Goal: Information Seeking & Learning: Learn about a topic

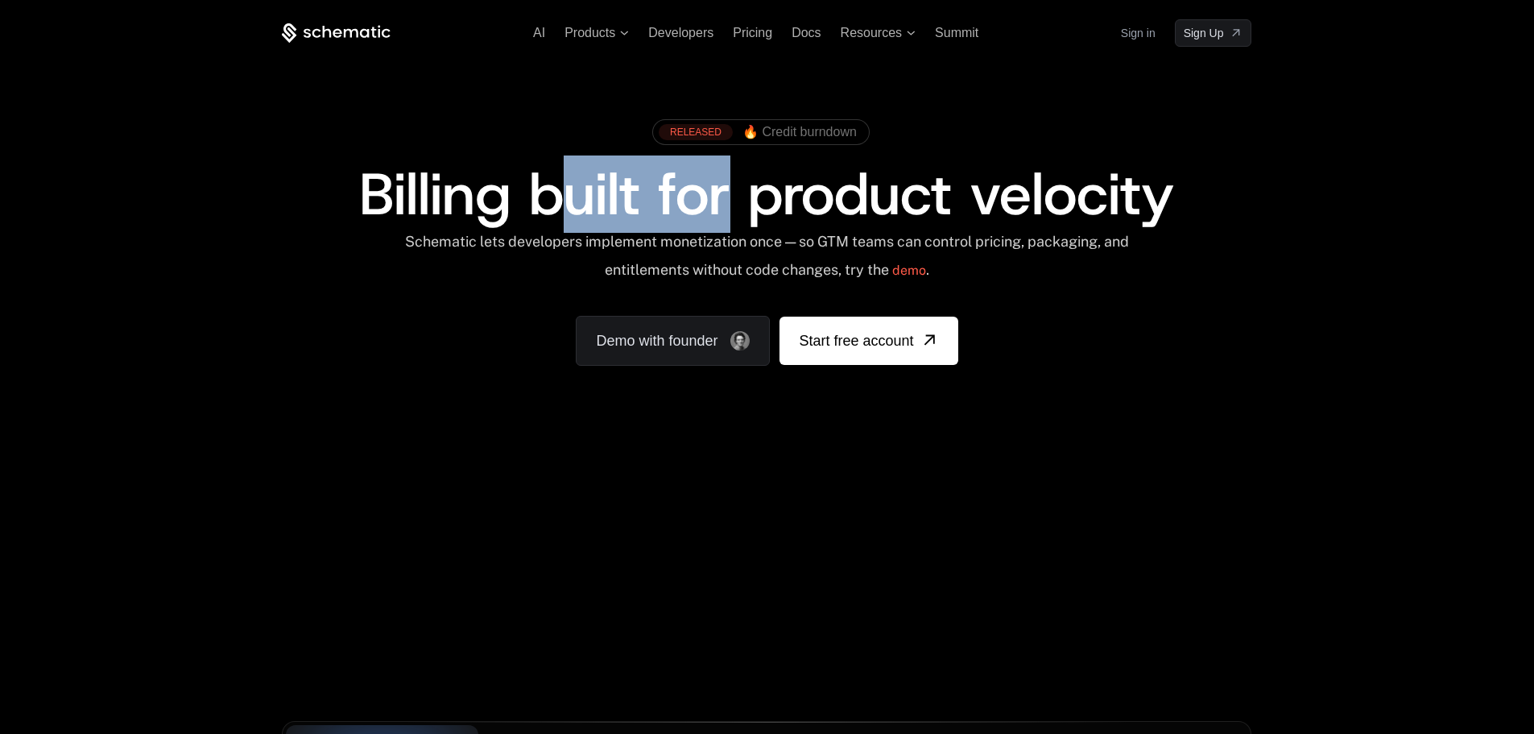
drag, startPoint x: 612, startPoint y: 188, endPoint x: 790, endPoint y: 194, distance: 178.1
click at [751, 192] on span "Billing built for product velocity" at bounding box center [766, 193] width 815 height 77
click at [834, 195] on span "Billing built for product velocity" at bounding box center [766, 193] width 815 height 77
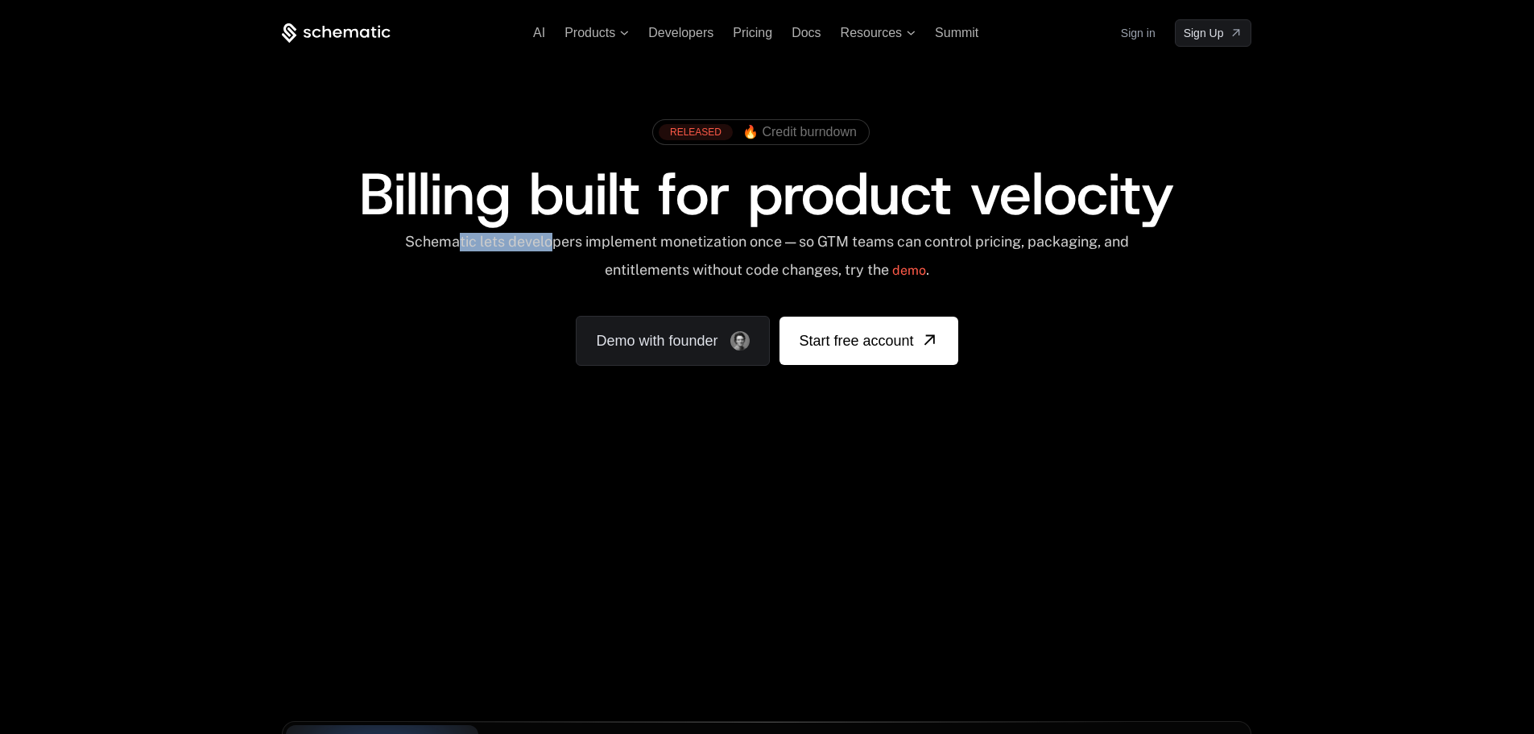
drag, startPoint x: 475, startPoint y: 246, endPoint x: 563, endPoint y: 242, distance: 87.9
click at [563, 242] on div "Schematic lets developers implement monetization once — so GTM teams can contro…" at bounding box center [766, 261] width 727 height 57
drag, startPoint x: 593, startPoint y: 240, endPoint x: 682, endPoint y: 240, distance: 89.4
click at [673, 240] on div "Schematic lets developers implement monetization once — so GTM teams can contro…" at bounding box center [766, 261] width 727 height 57
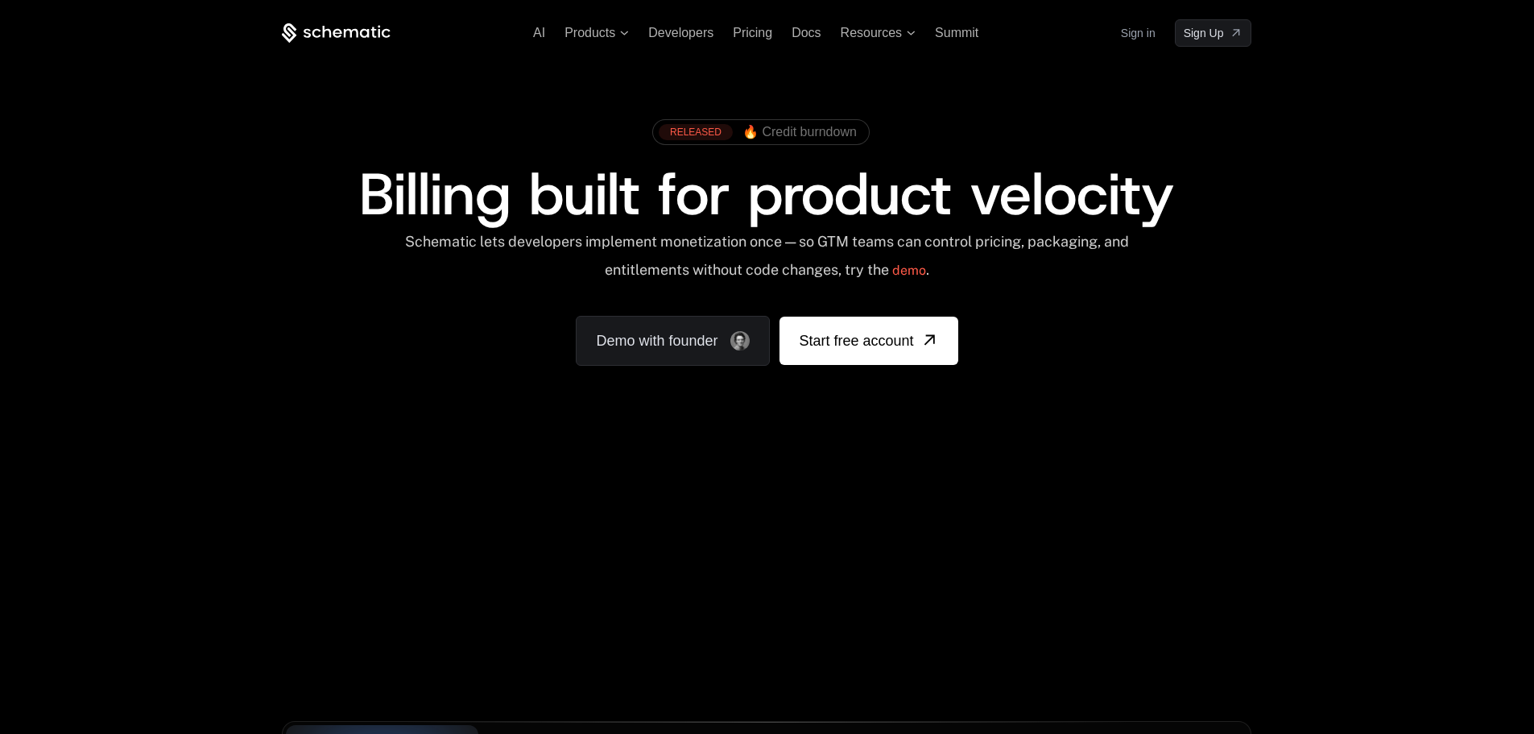
click at [692, 240] on div "Schematic lets developers implement monetization once — so GTM teams can contro…" at bounding box center [766, 261] width 727 height 57
drag, startPoint x: 725, startPoint y: 240, endPoint x: 764, endPoint y: 240, distance: 39.5
click at [747, 240] on div "Schematic lets developers implement monetization once — so GTM teams can contro…" at bounding box center [766, 261] width 727 height 57
click at [772, 240] on div "Schematic lets developers implement monetization once — so GTM teams can contro…" at bounding box center [766, 261] width 727 height 57
drag, startPoint x: 816, startPoint y: 236, endPoint x: 863, endPoint y: 239, distance: 47.6
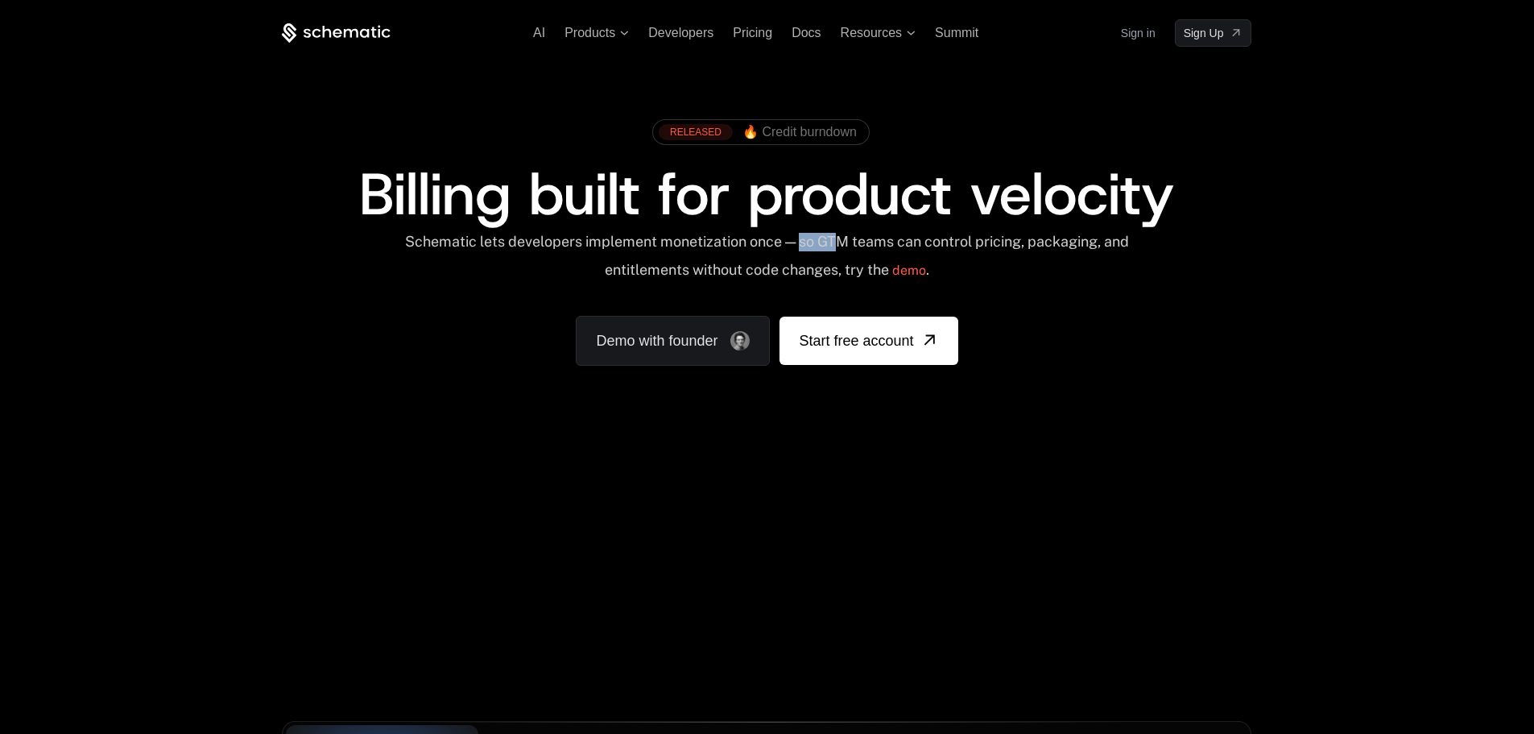
click at [863, 239] on div "Schematic lets developers implement monetization once — so GTM teams can contro…" at bounding box center [766, 261] width 727 height 57
click at [866, 240] on div "Schematic lets developers implement monetization once — so GTM teams can contro…" at bounding box center [766, 261] width 727 height 57
drag, startPoint x: 897, startPoint y: 244, endPoint x: 934, endPoint y: 244, distance: 37.0
click at [929, 244] on div "Schematic lets developers implement monetization once — so GTM teams can contro…" at bounding box center [766, 261] width 727 height 57
click at [954, 243] on div "Schematic lets developers implement monetization once — so GTM teams can contro…" at bounding box center [766, 261] width 727 height 57
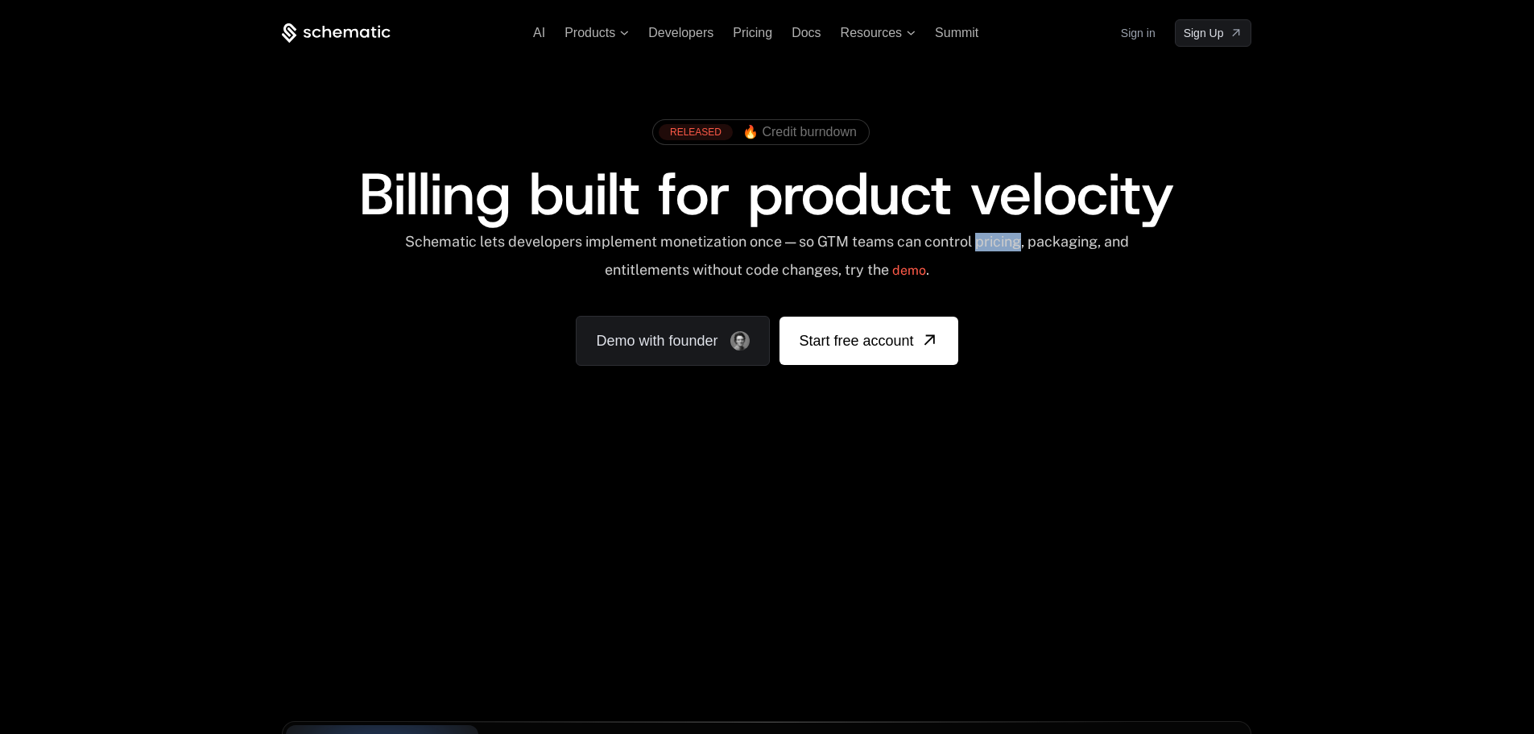
drag, startPoint x: 1007, startPoint y: 239, endPoint x: 1062, endPoint y: 238, distance: 55.6
click at [1041, 238] on div "Schematic lets developers implement monetization once — so GTM teams can contro…" at bounding box center [766, 261] width 727 height 57
drag, startPoint x: 1074, startPoint y: 238, endPoint x: 1109, endPoint y: 239, distance: 34.6
click at [1106, 238] on div "Schematic lets developers implement monetization once — so GTM teams can contro…" at bounding box center [766, 261] width 727 height 57
click at [653, 246] on div "Schematic lets developers implement monetization once — so GTM teams can contro…" at bounding box center [766, 261] width 727 height 57
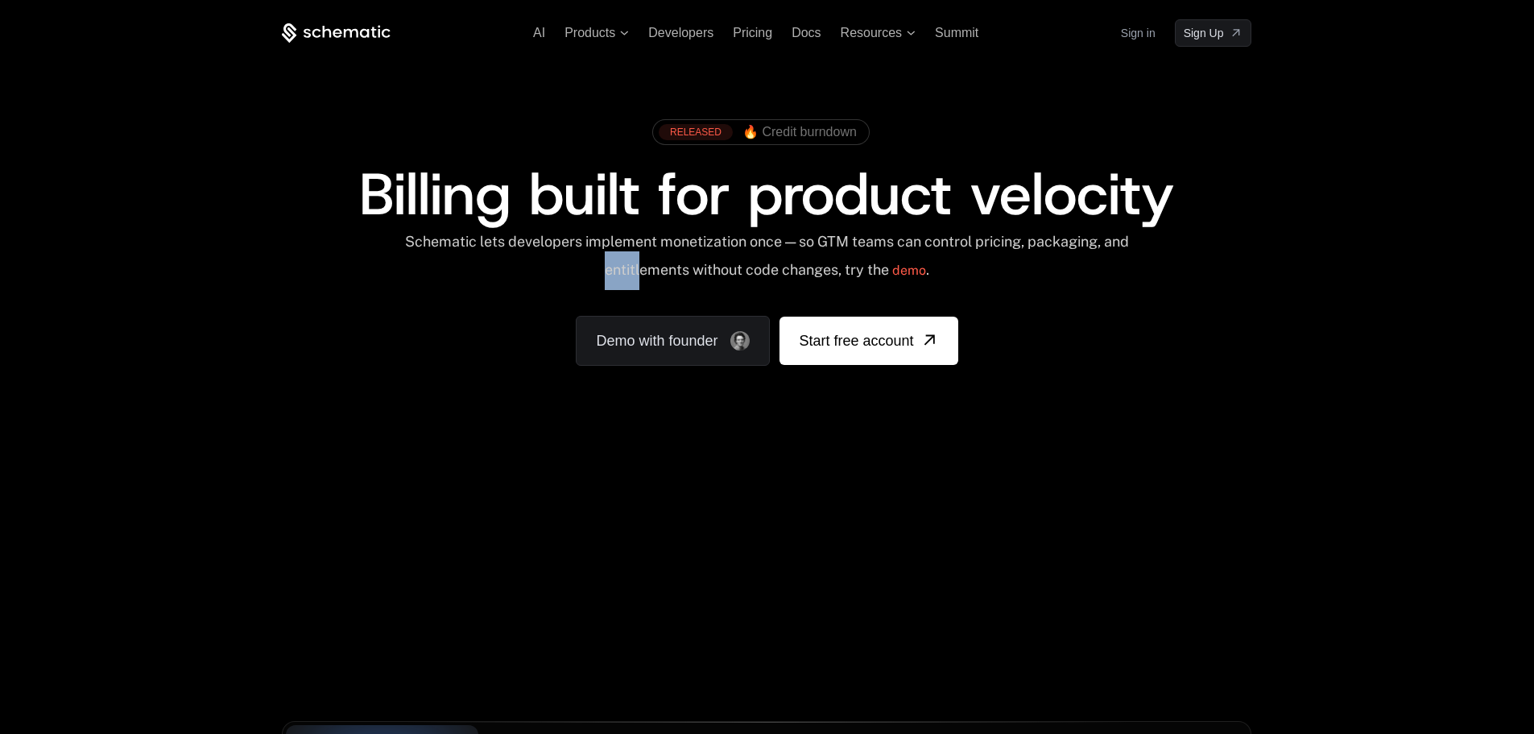
drag, startPoint x: 654, startPoint y: 270, endPoint x: 674, endPoint y: 270, distance: 20.1
click at [674, 270] on div "Schematic lets developers implement monetization once — so GTM teams can contro…" at bounding box center [766, 261] width 727 height 57
click at [684, 270] on div "Schematic lets developers implement monetization once — so GTM teams can contro…" at bounding box center [766, 261] width 727 height 57
click at [724, 270] on div "Schematic lets developers implement monetization once — so GTM teams can contro…" at bounding box center [766, 261] width 727 height 57
drag, startPoint x: 789, startPoint y: 271, endPoint x: 807, endPoint y: 271, distance: 17.7
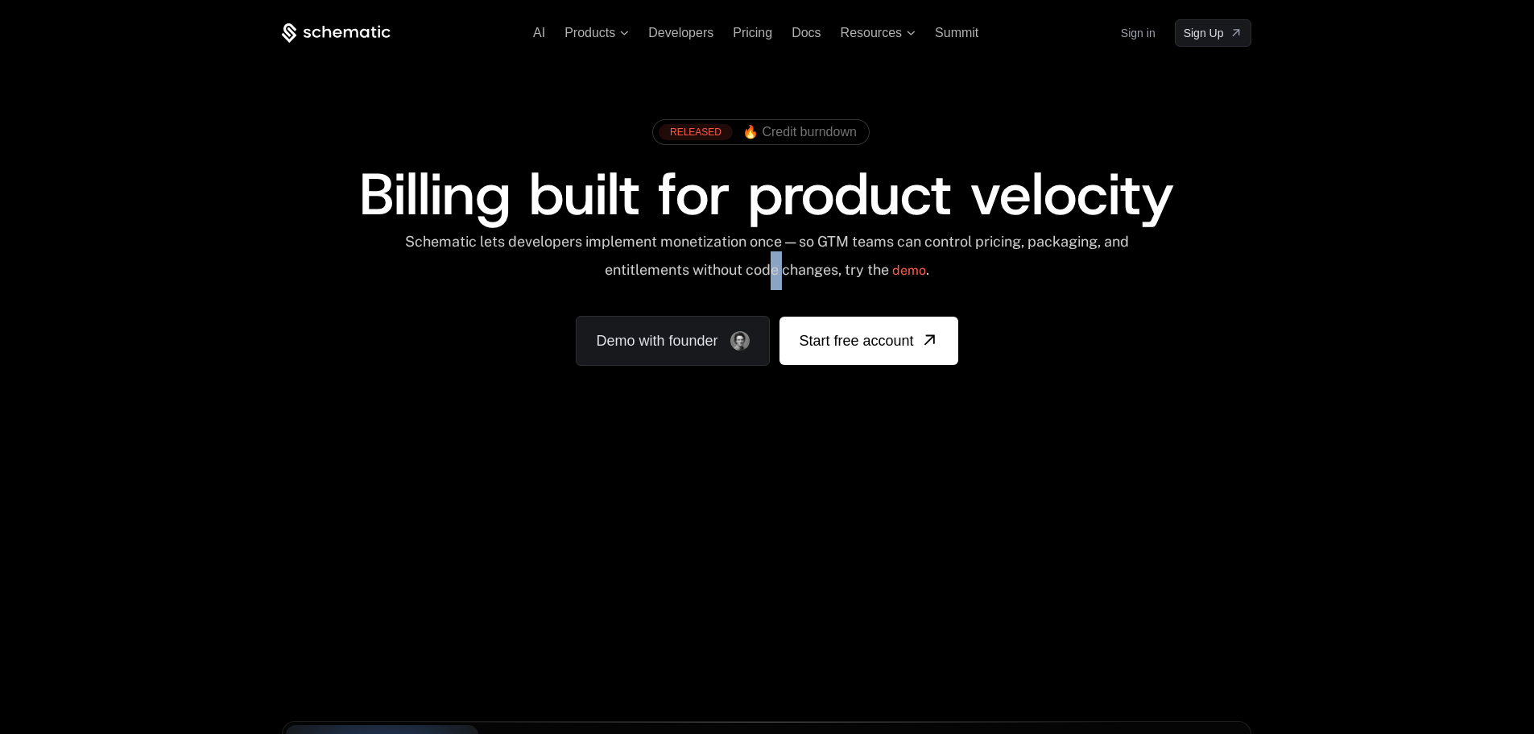
click at [805, 271] on div "Schematic lets developers implement monetization once — so GTM teams can contro…" at bounding box center [766, 261] width 727 height 57
click at [823, 269] on div "Schematic lets developers implement monetization once — so GTM teams can contro…" at bounding box center [766, 261] width 727 height 57
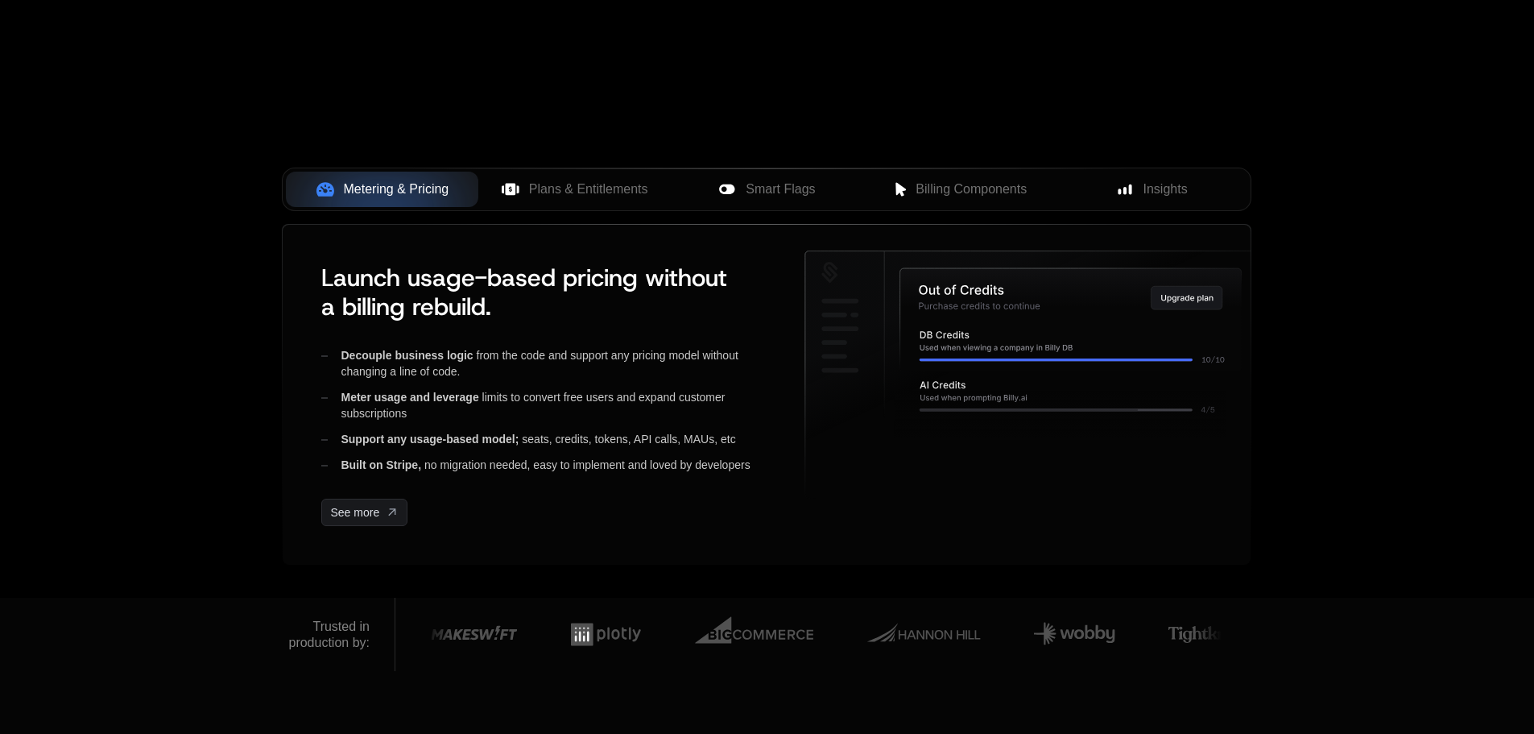
scroll to position [483, 0]
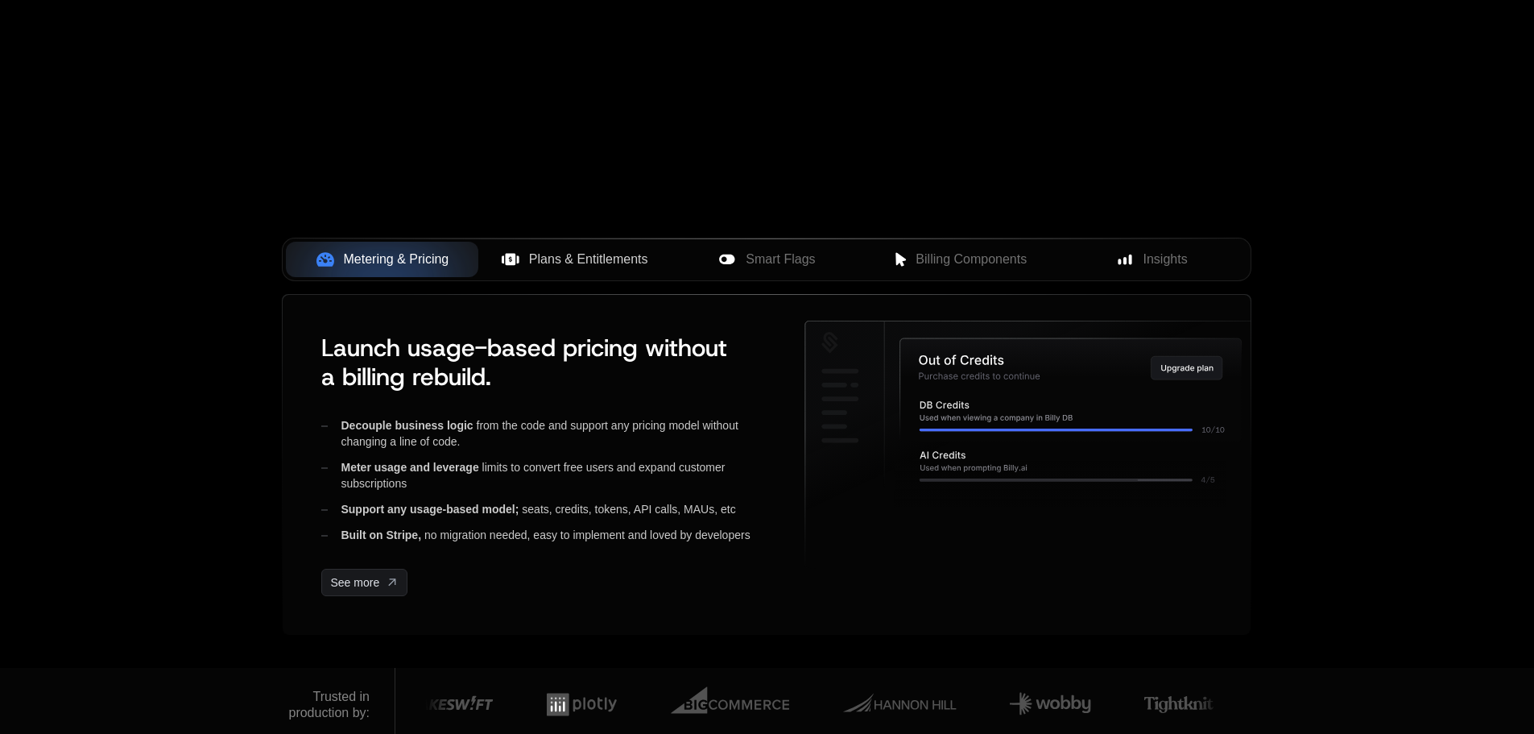
click at [534, 256] on span "Plans & Entitlements" at bounding box center [588, 259] width 119 height 19
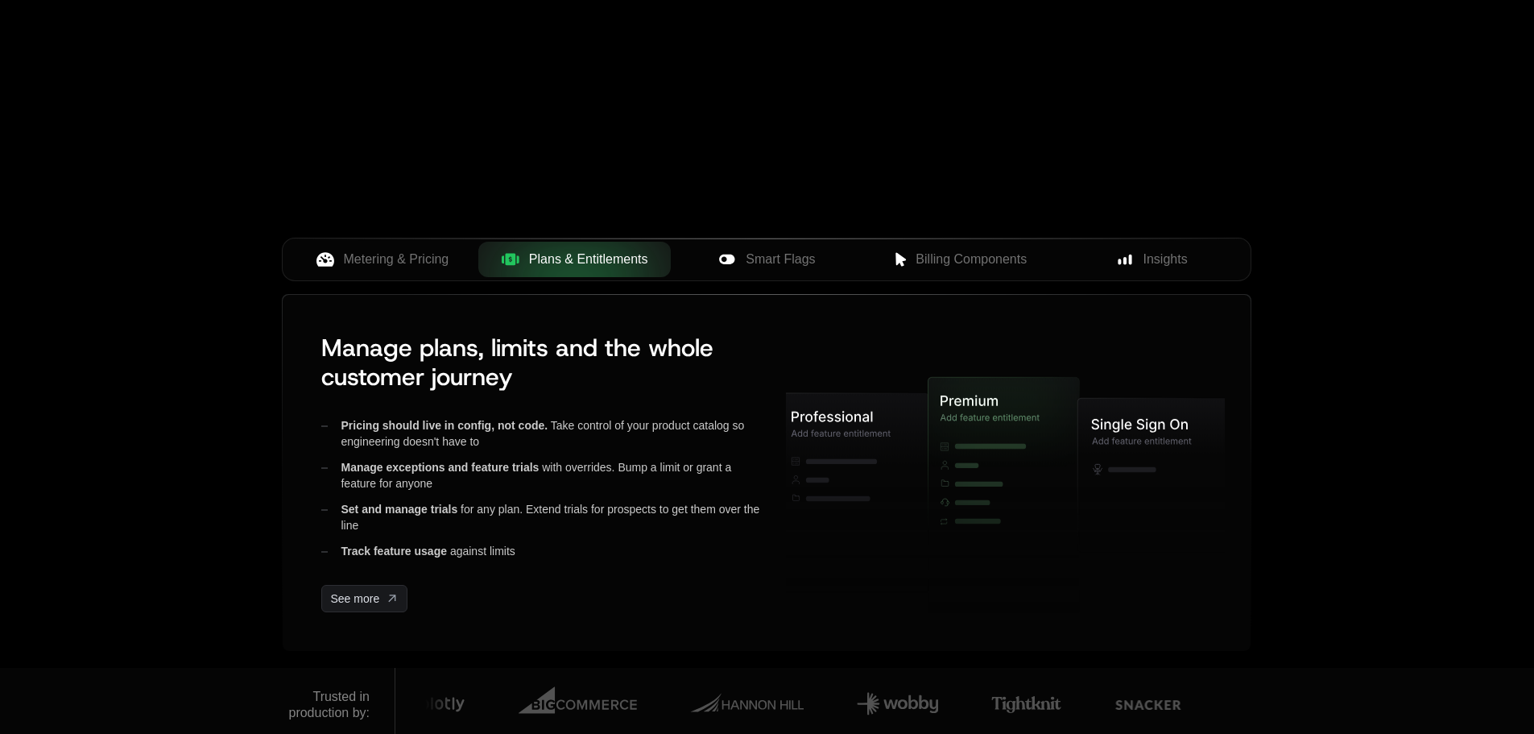
drag, startPoint x: 653, startPoint y: 259, endPoint x: 578, endPoint y: 263, distance: 75.0
click at [578, 263] on div "Plans & Entitlements" at bounding box center [574, 259] width 167 height 19
click at [765, 264] on span "Smart Flags" at bounding box center [780, 259] width 69 height 19
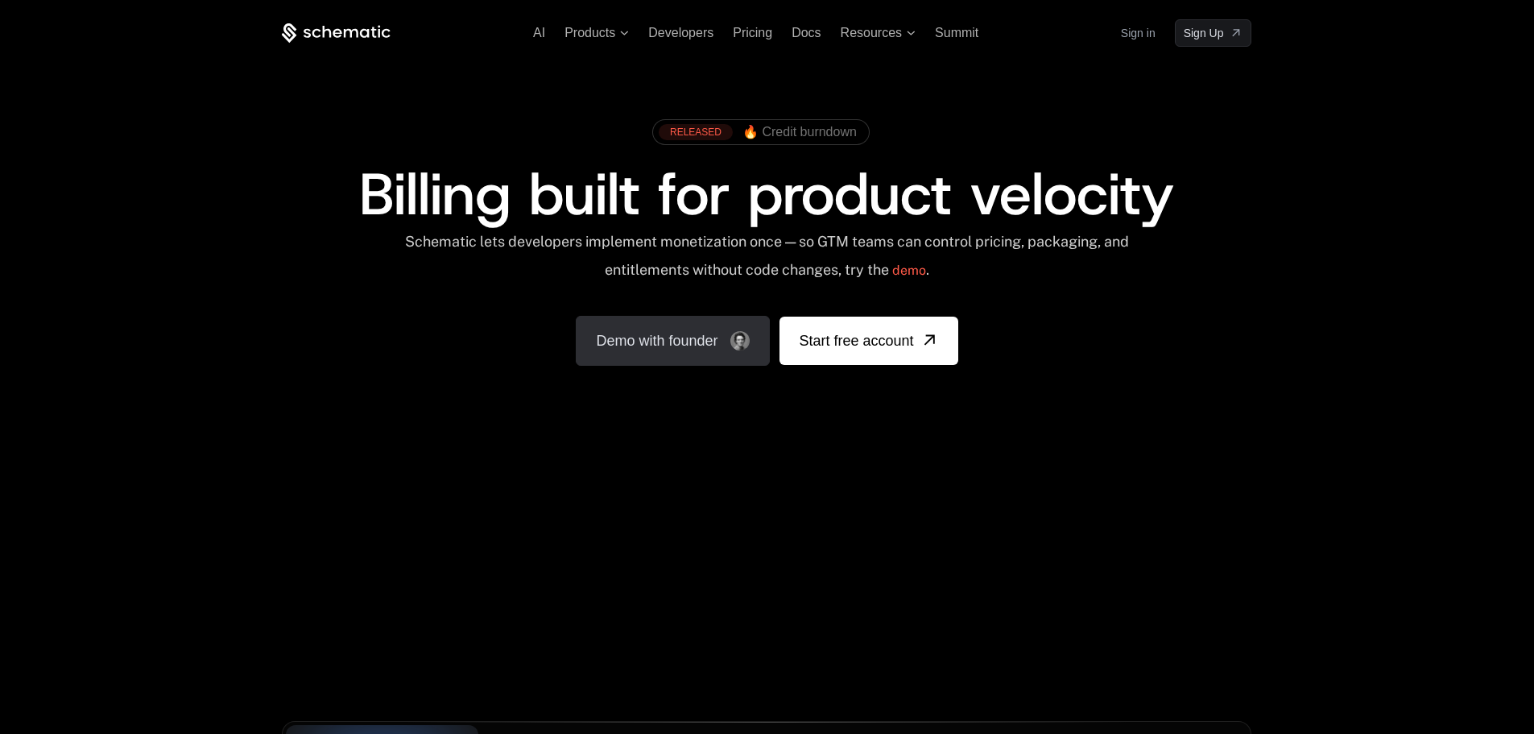
click at [708, 344] on link "Demo with founder" at bounding box center [673, 341] width 194 height 50
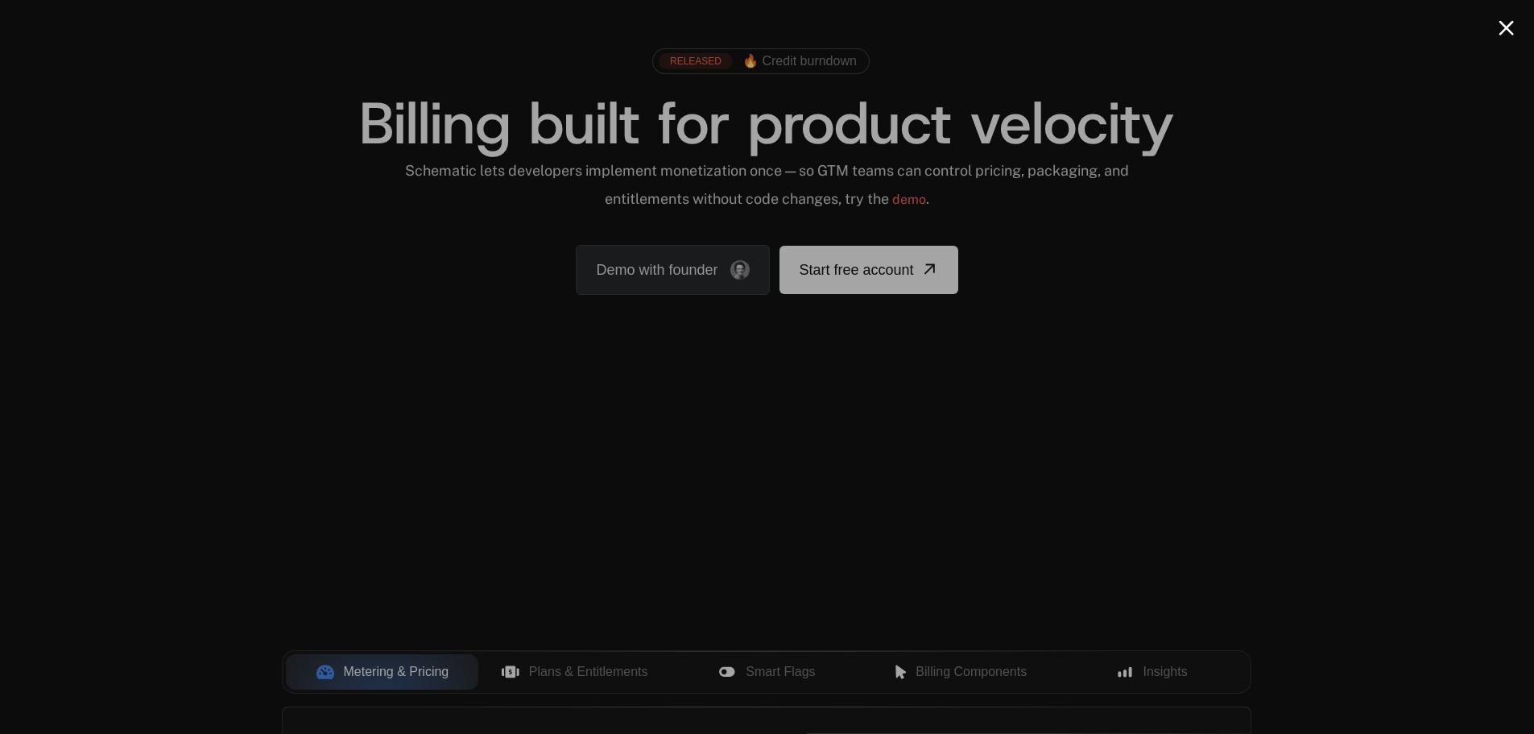
scroll to position [81, 0]
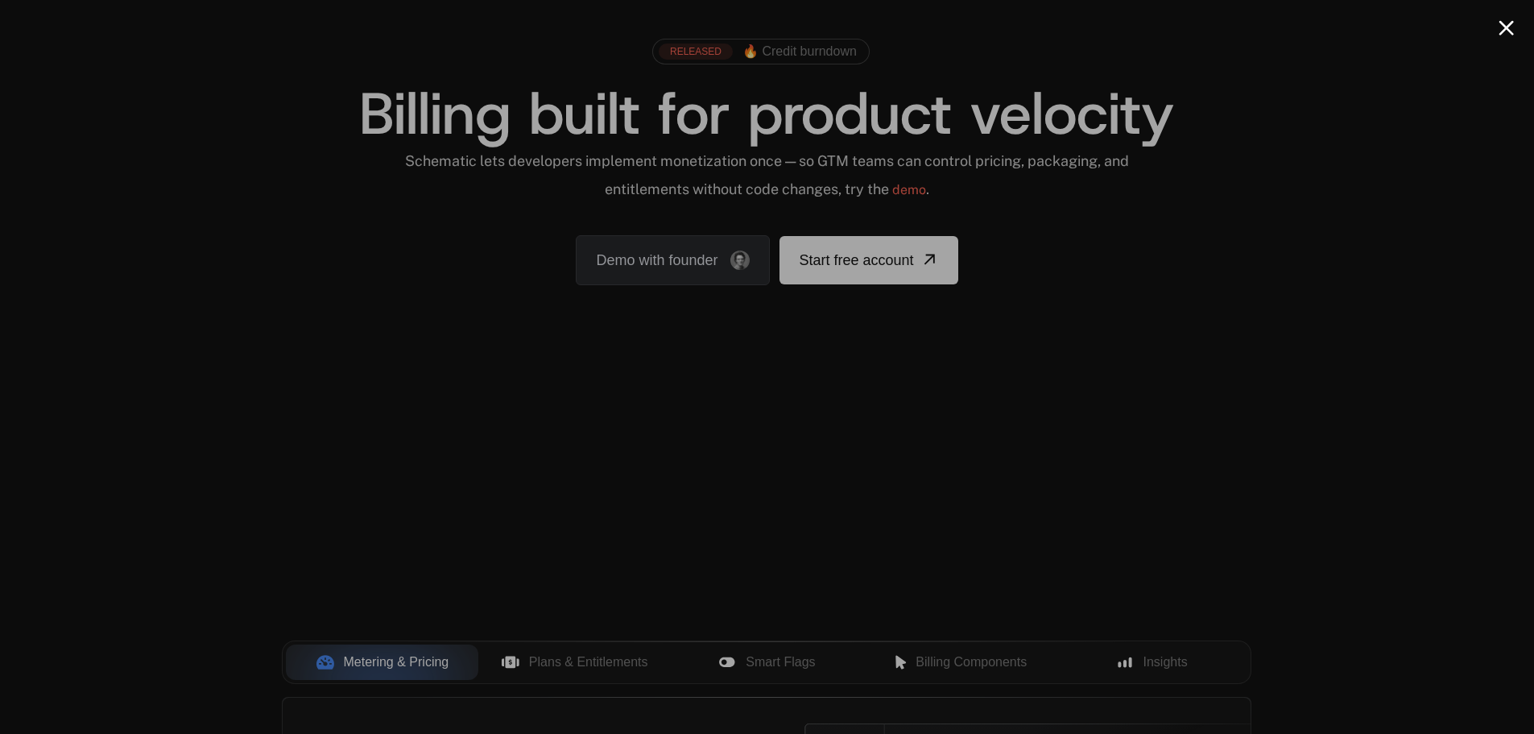
click at [335, 172] on div at bounding box center [767, 367] width 1534 height 734
